Goal: Information Seeking & Learning: Learn about a topic

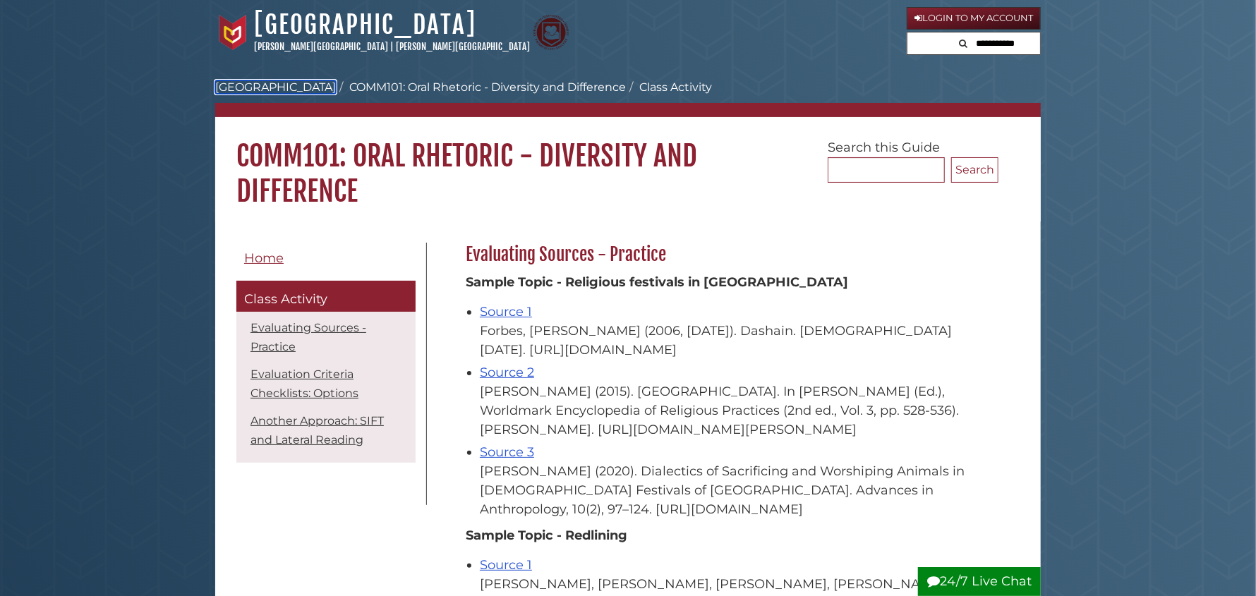
click at [269, 90] on link "[GEOGRAPHIC_DATA]" at bounding box center [275, 86] width 121 height 13
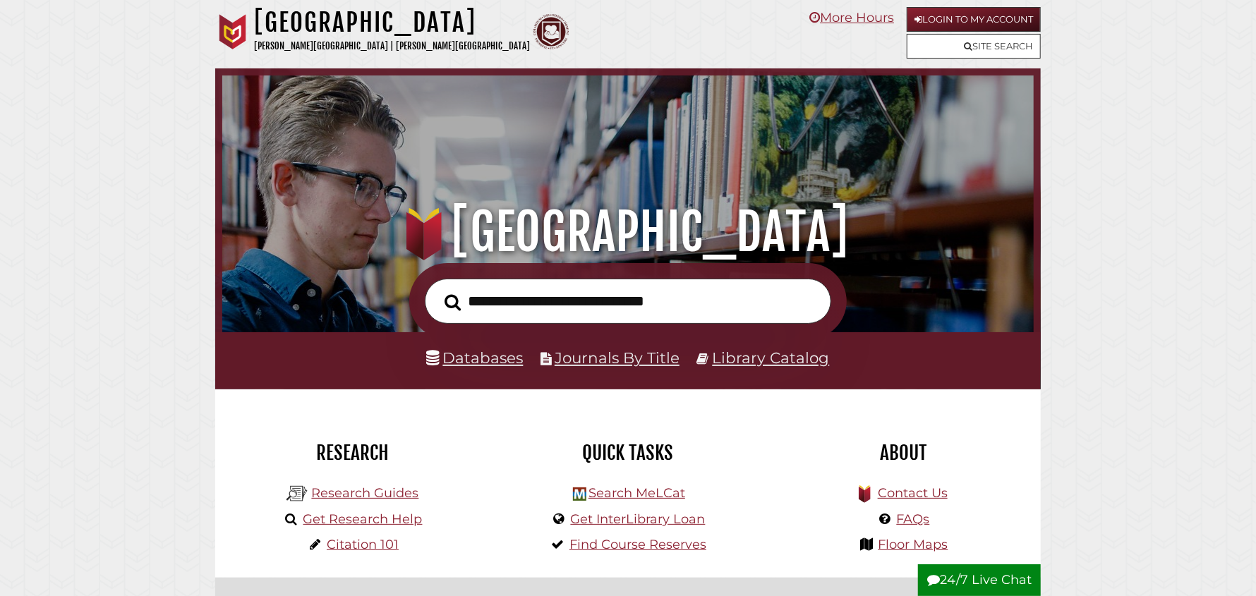
scroll to position [459, 804]
click at [343, 495] on link "Research Guides" at bounding box center [364, 493] width 107 height 16
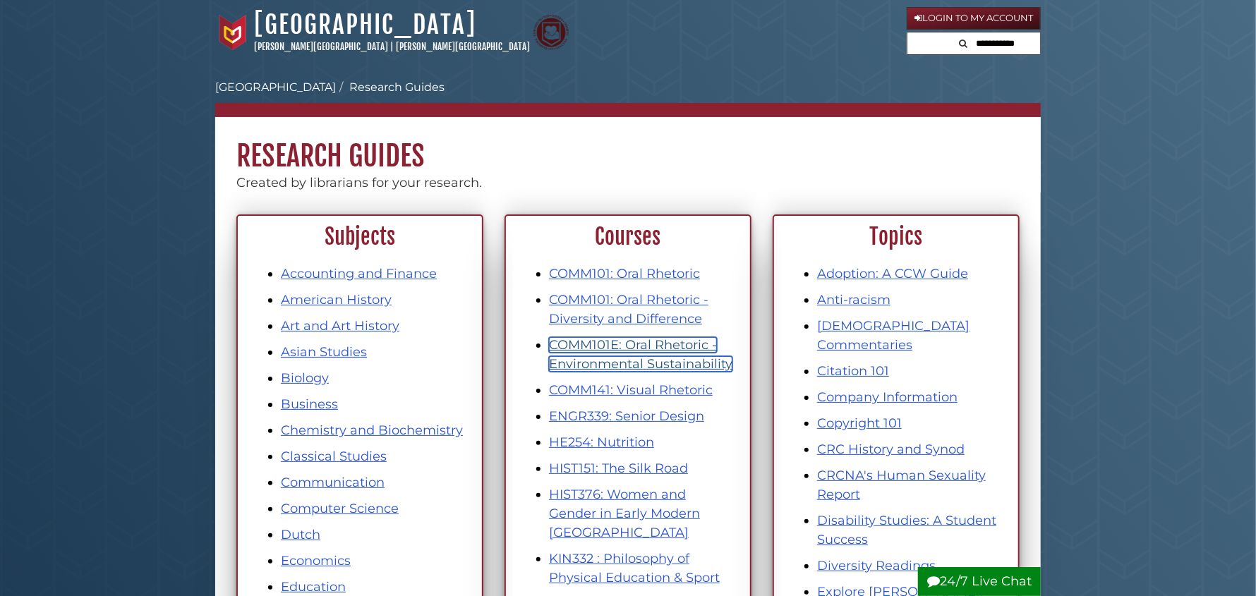
click at [630, 346] on link "COMM101E: Oral Rhetoric - Environmental Sustainability" at bounding box center [640, 354] width 183 height 35
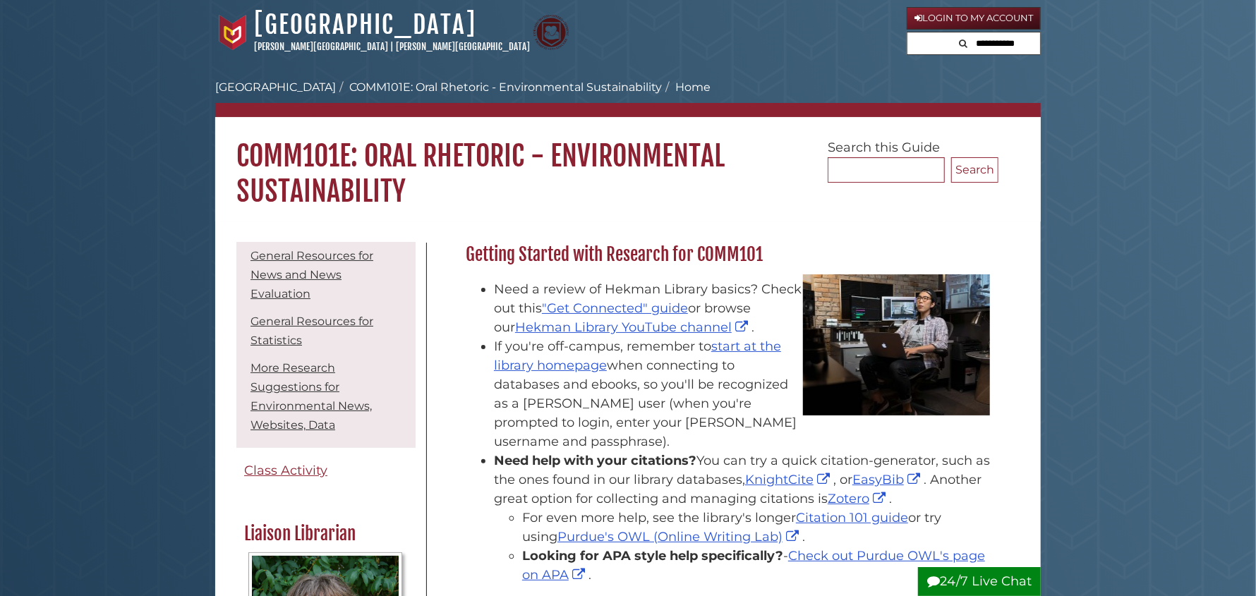
scroll to position [281, 0]
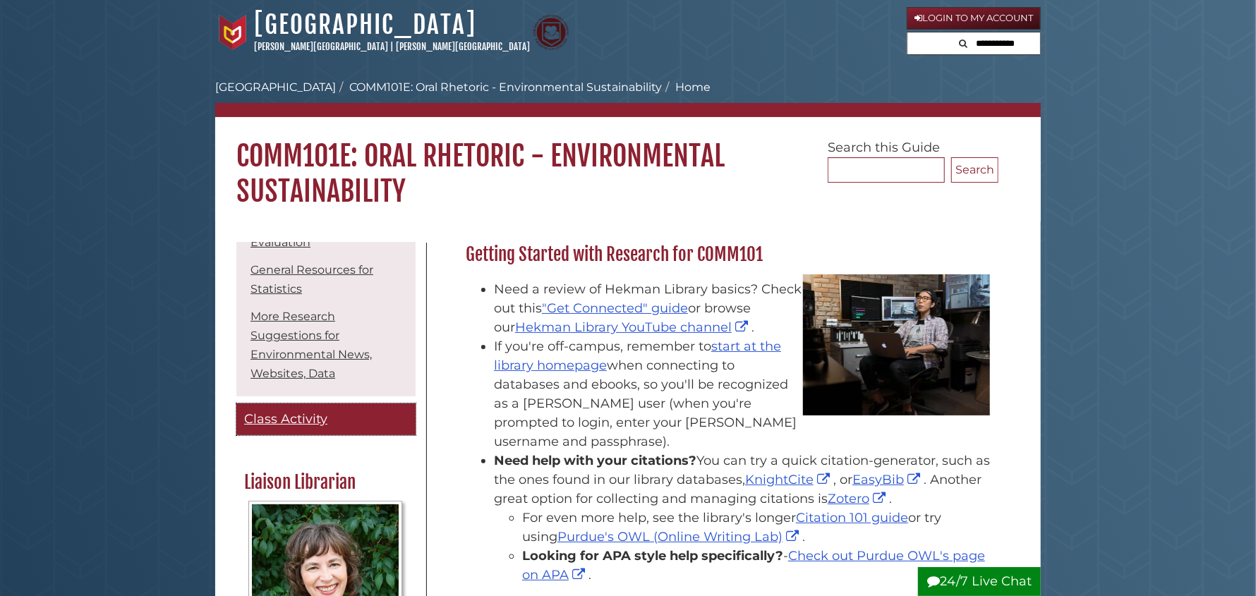
click at [267, 435] on link "Class Activity" at bounding box center [325, 420] width 179 height 32
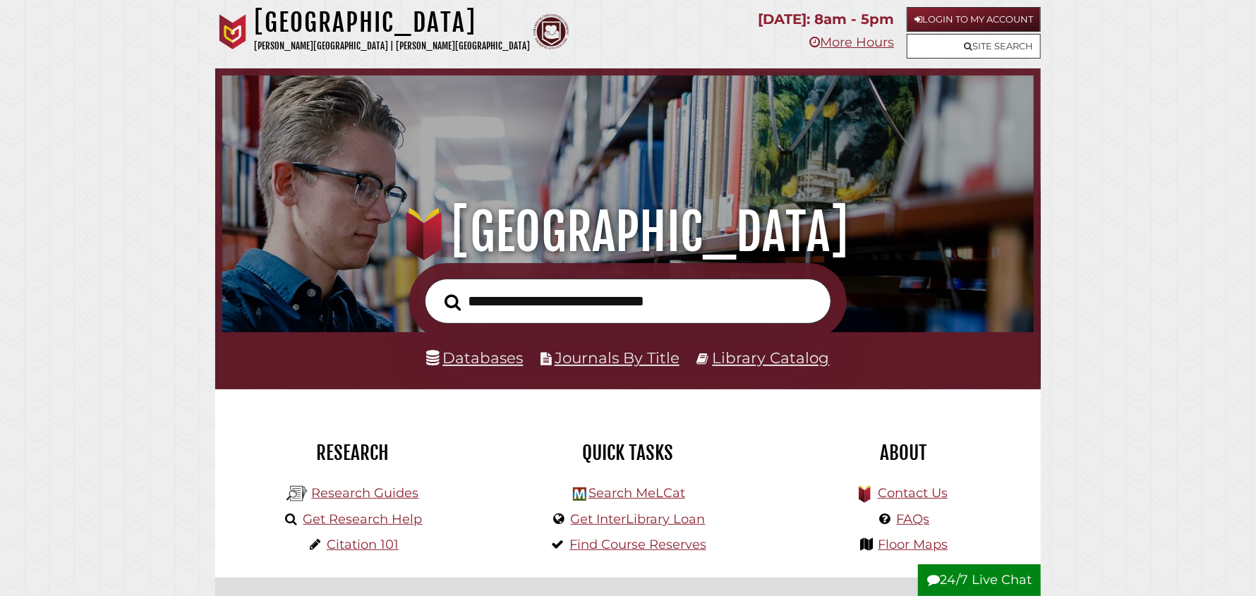
scroll to position [459, 804]
click at [497, 353] on link "Databases" at bounding box center [475, 358] width 97 height 18
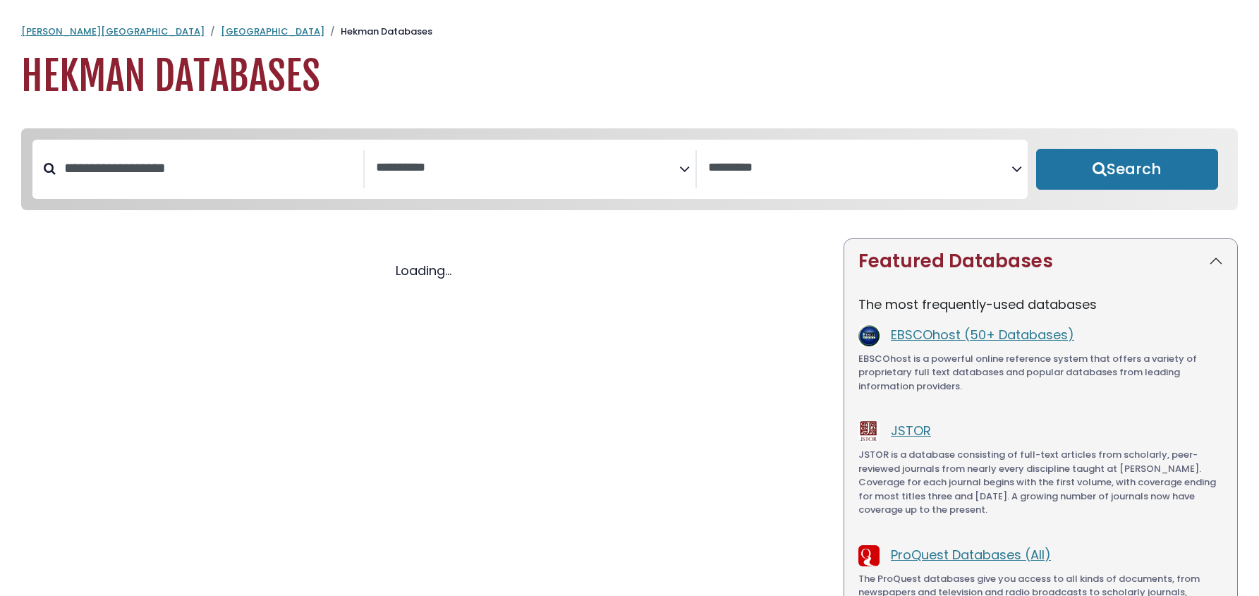
select select "Database Subject Filter"
select select "Database Vendors Filter"
select select "Database Subject Filter"
select select "Database Vendors Filter"
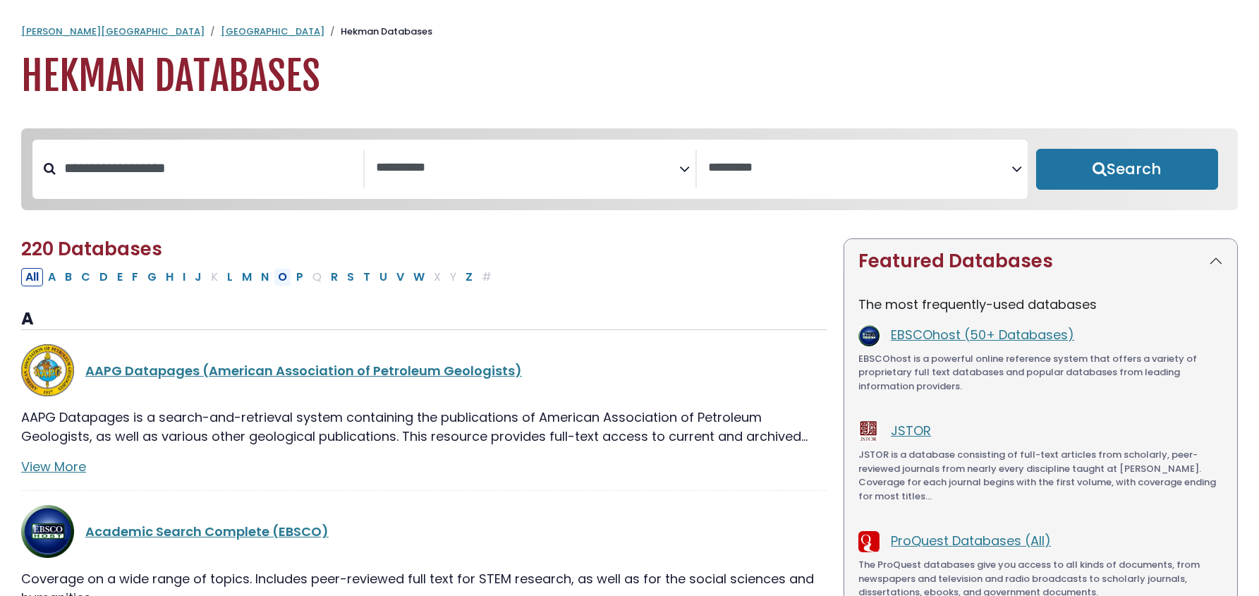
click at [280, 281] on button "O" at bounding box center [283, 277] width 18 height 18
select select "Database Subject Filter"
select select "Database Vendors Filter"
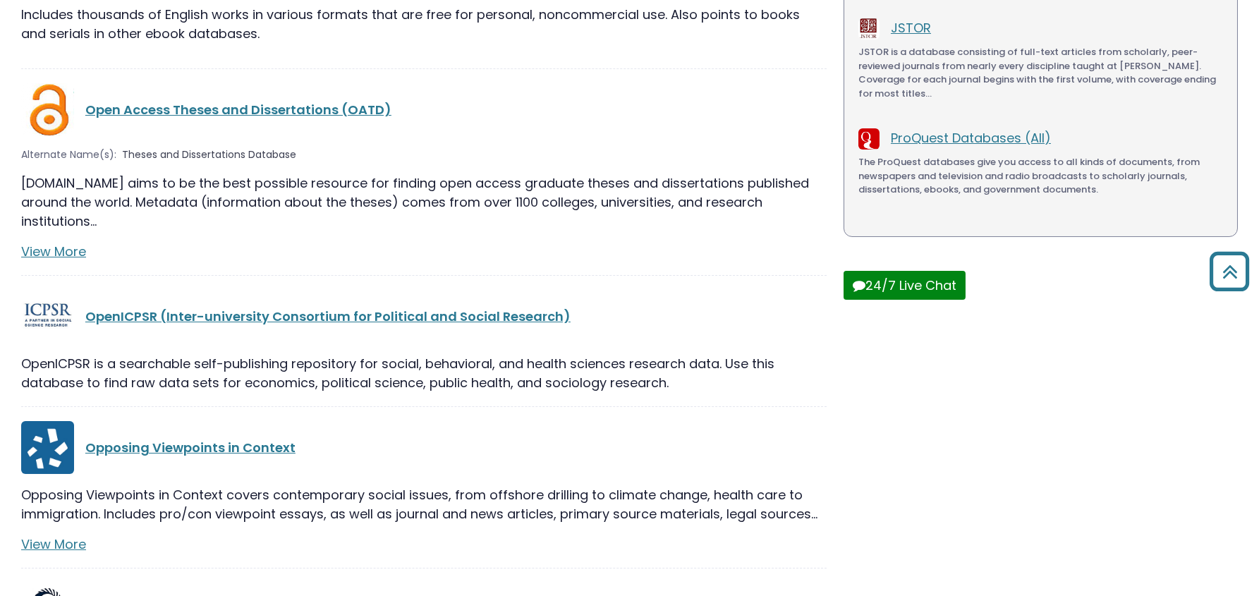
scroll to position [423, 0]
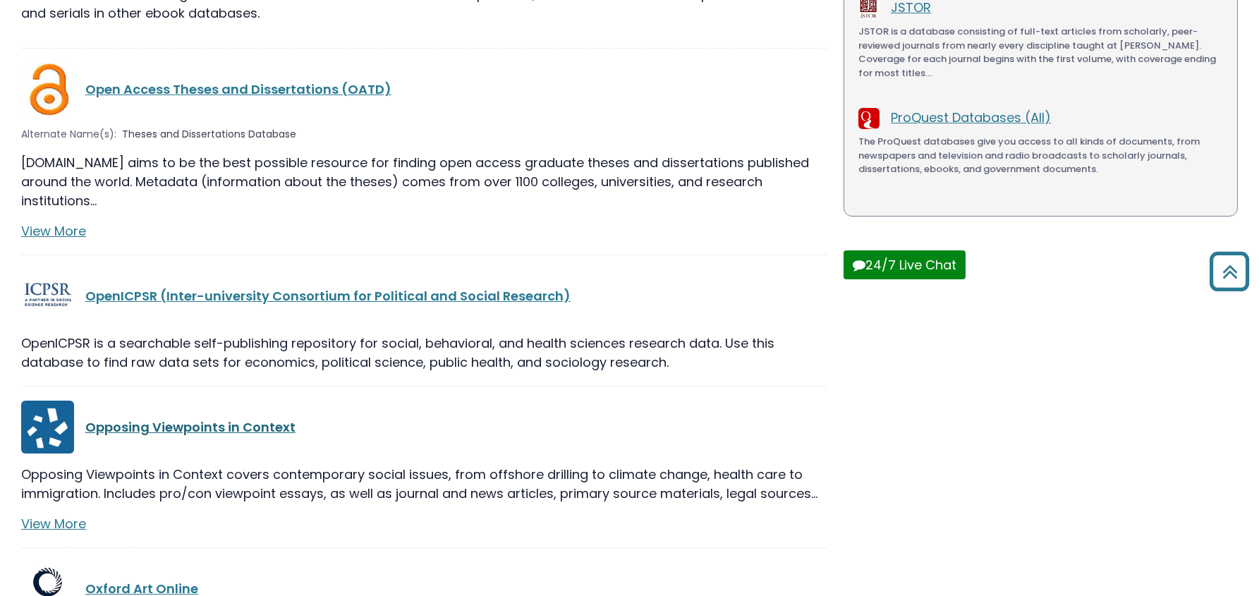
click at [242, 418] on link "Opposing Viewpoints in Context" at bounding box center [190, 427] width 210 height 18
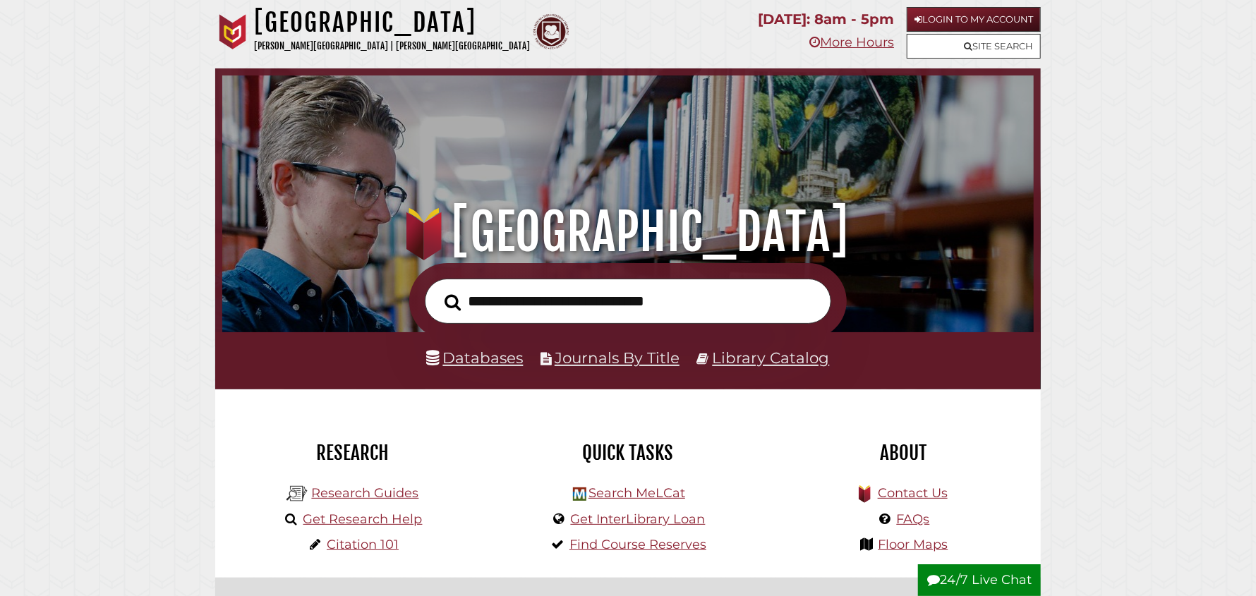
scroll to position [459, 804]
click at [344, 495] on link "Research Guides" at bounding box center [364, 493] width 107 height 16
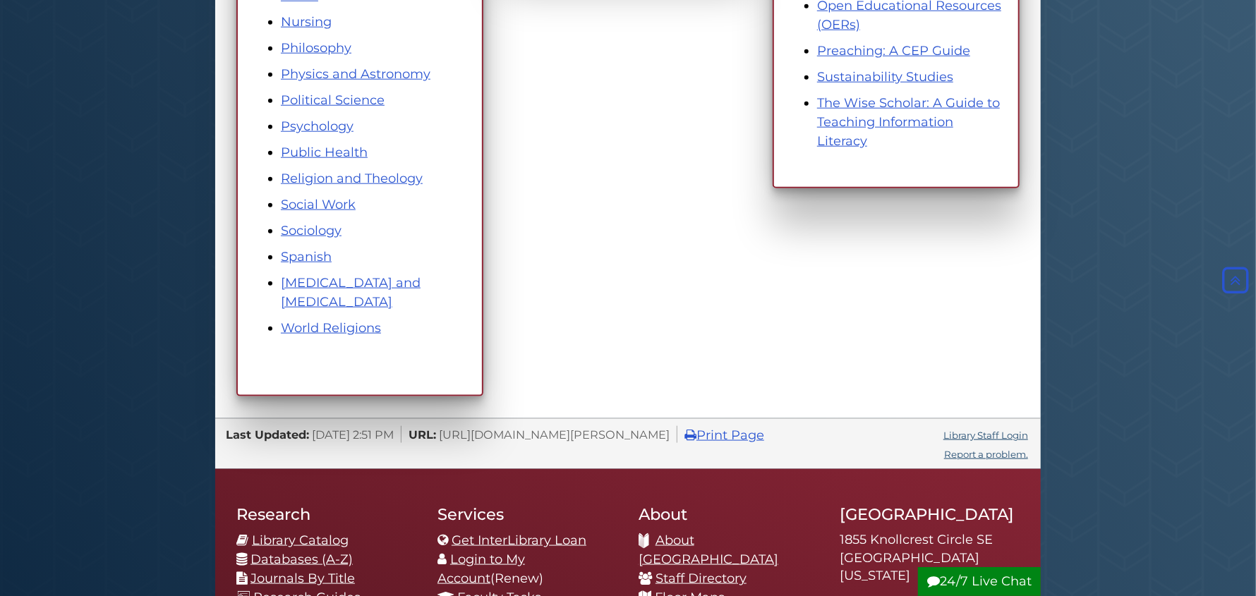
scroll to position [1128, 0]
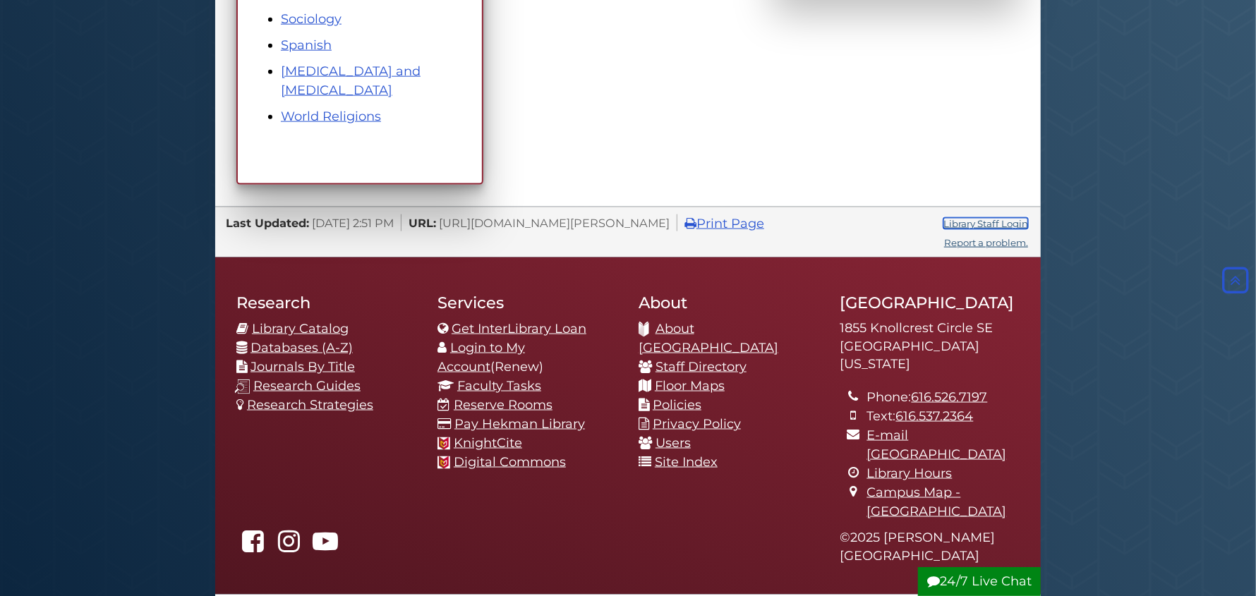
click at [995, 220] on link "Library Staff Login" at bounding box center [985, 223] width 85 height 11
